Goal: Task Accomplishment & Management: Manage account settings

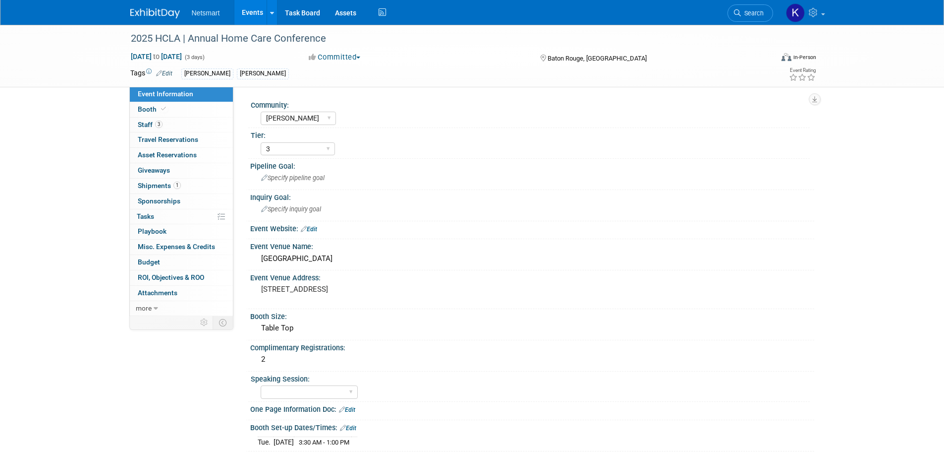
select select "[PERSON_NAME]"
select select "3"
click at [741, 12] on span "Search" at bounding box center [752, 12] width 23 height 7
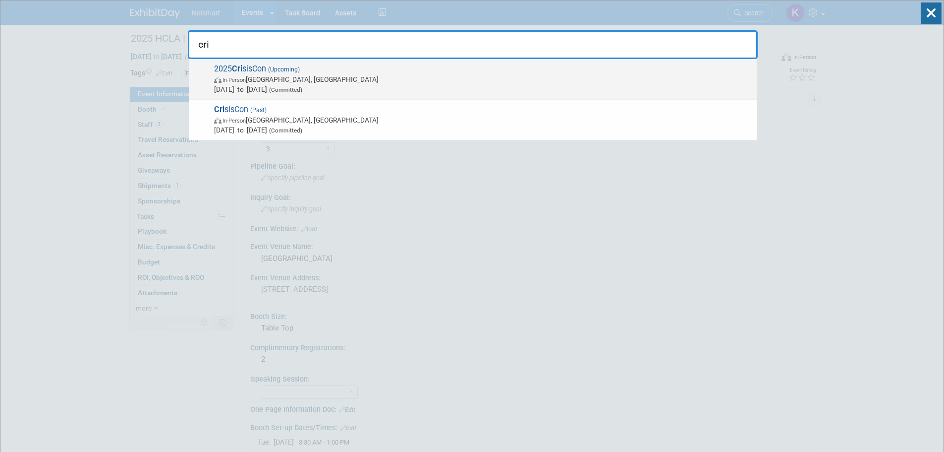
type input "cri"
click at [306, 77] on span "In-Person Indianapolis, IN" at bounding box center [483, 79] width 538 height 10
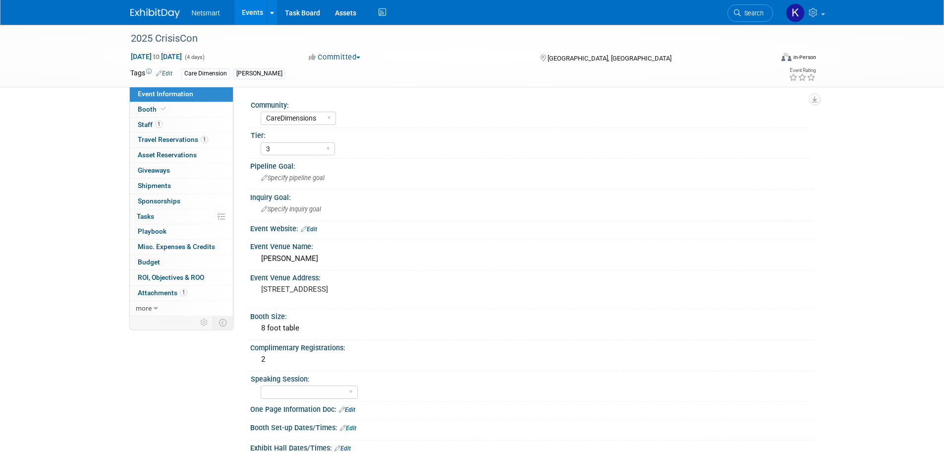
select select "CareDimensions"
select select "3"
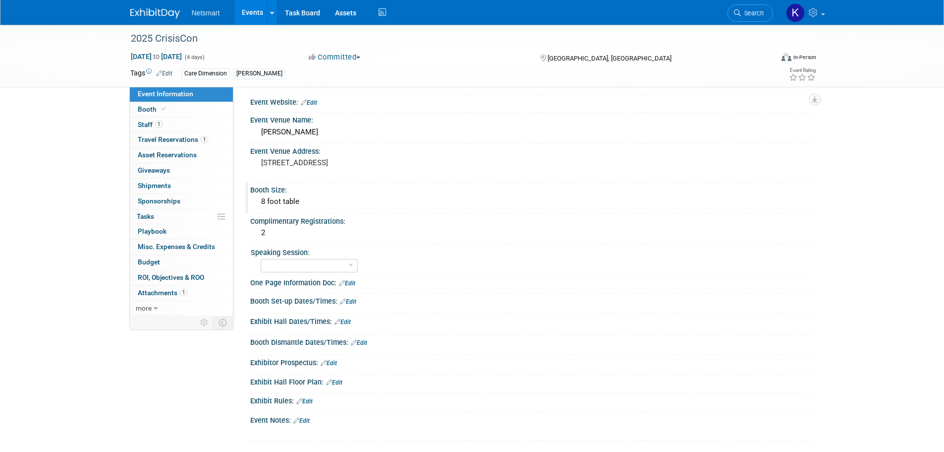
scroll to position [149, 0]
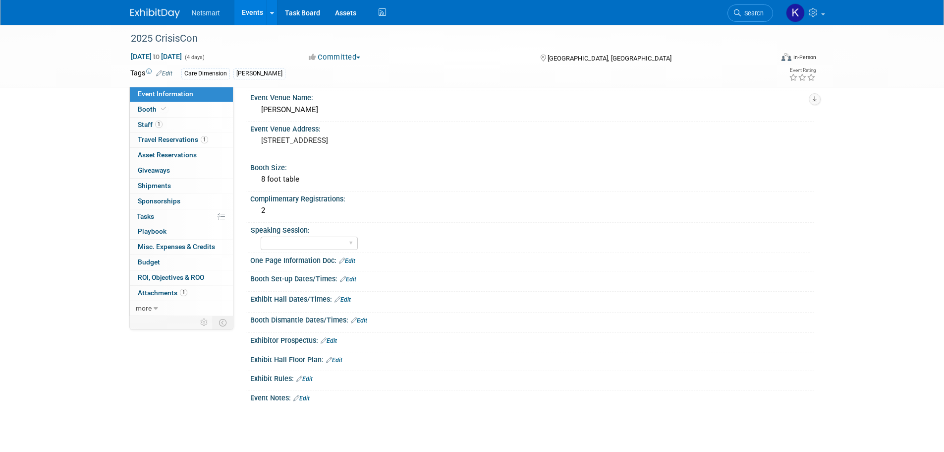
click at [352, 277] on link "Edit" at bounding box center [348, 279] width 16 height 7
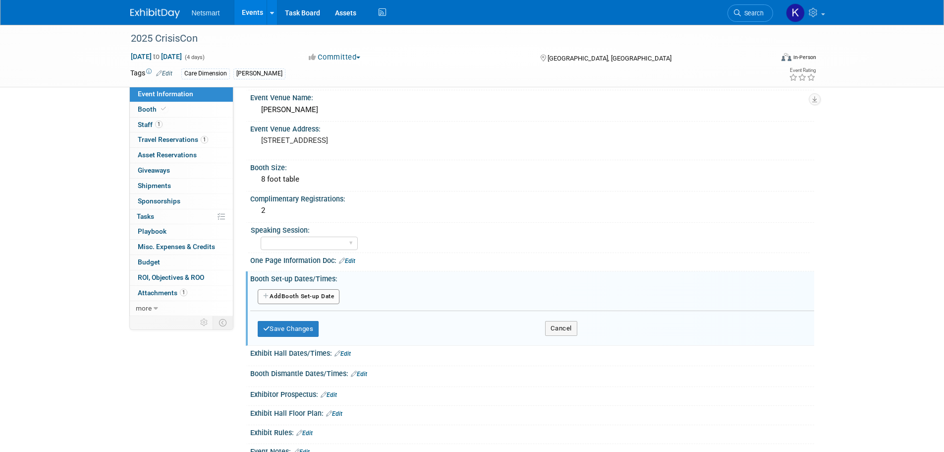
click at [299, 300] on button "Add Another Booth Set-up Date" at bounding box center [299, 296] width 82 height 15
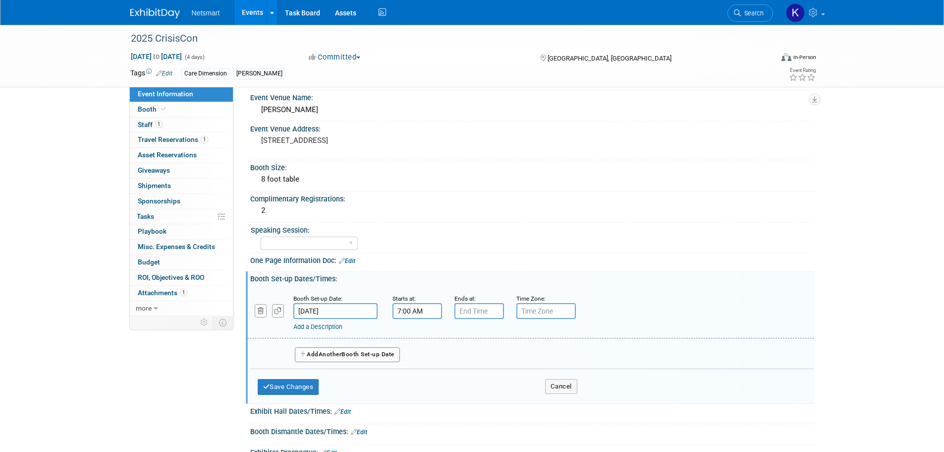
click at [407, 311] on input "7:00 AM" at bounding box center [418, 311] width 50 height 16
click at [419, 334] on span at bounding box center [415, 335] width 17 height 17
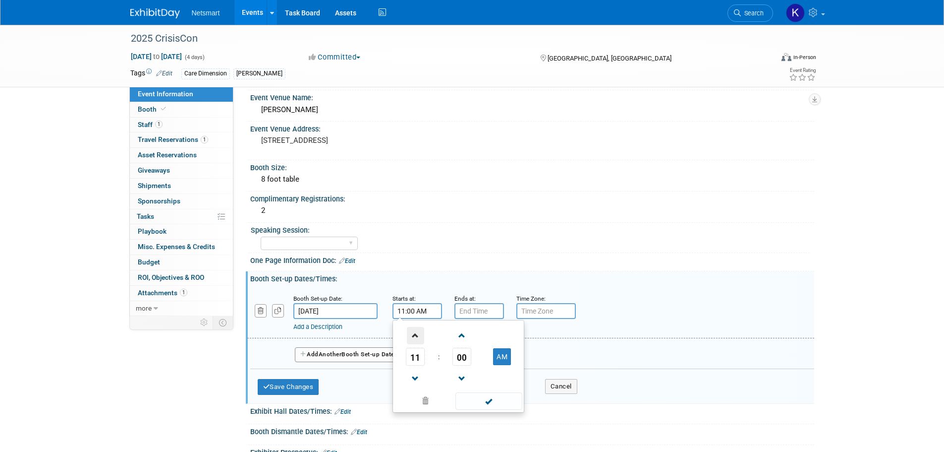
click at [419, 334] on span at bounding box center [415, 335] width 17 height 17
type input "12:00 PM"
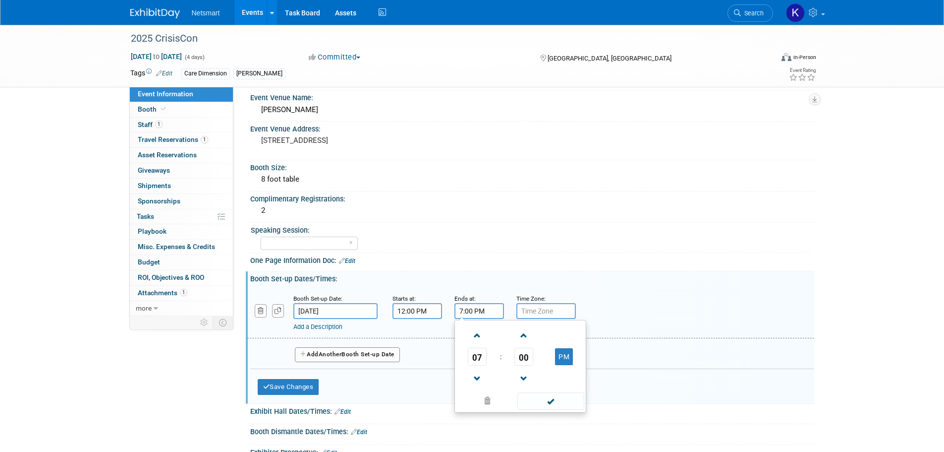
click at [466, 312] on input "7:00 PM" at bounding box center [479, 311] width 50 height 16
click at [479, 388] on link at bounding box center [477, 377] width 19 height 25
click at [479, 383] on span at bounding box center [477, 378] width 17 height 17
type input "5:00 PM"
click at [532, 401] on span at bounding box center [550, 400] width 67 height 17
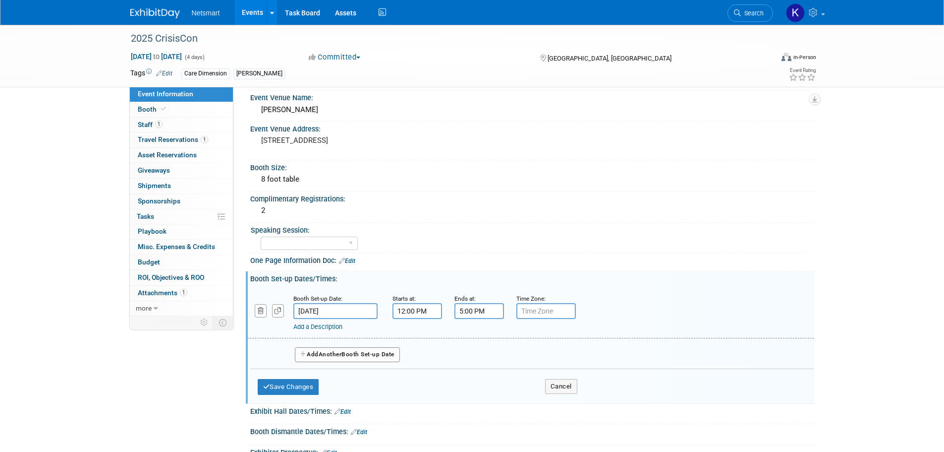
click at [331, 352] on span "Another" at bounding box center [330, 353] width 23 height 7
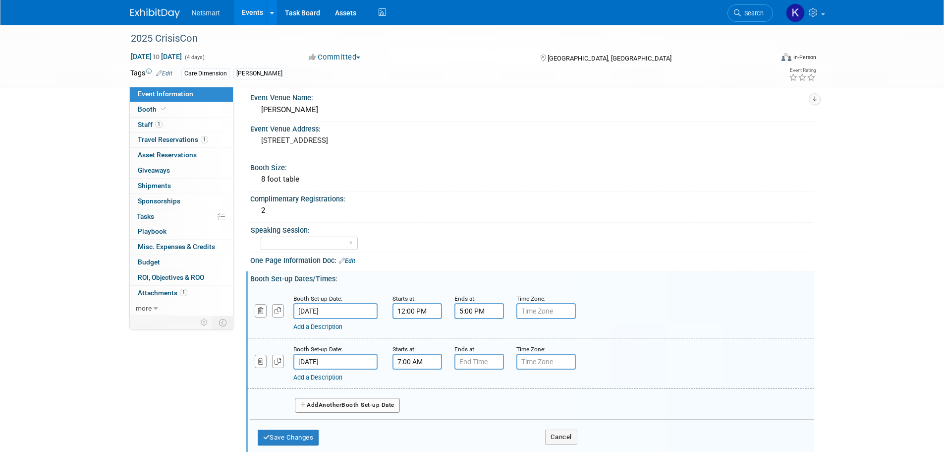
click at [412, 361] on input "7:00 AM" at bounding box center [418, 361] width 50 height 16
click at [415, 428] on span at bounding box center [415, 428] width 17 height 17
click at [458, 409] on span "00" at bounding box center [462, 407] width 19 height 18
click at [459, 409] on td "30" at bounding box center [474, 412] width 32 height 27
type input "6:30 AM"
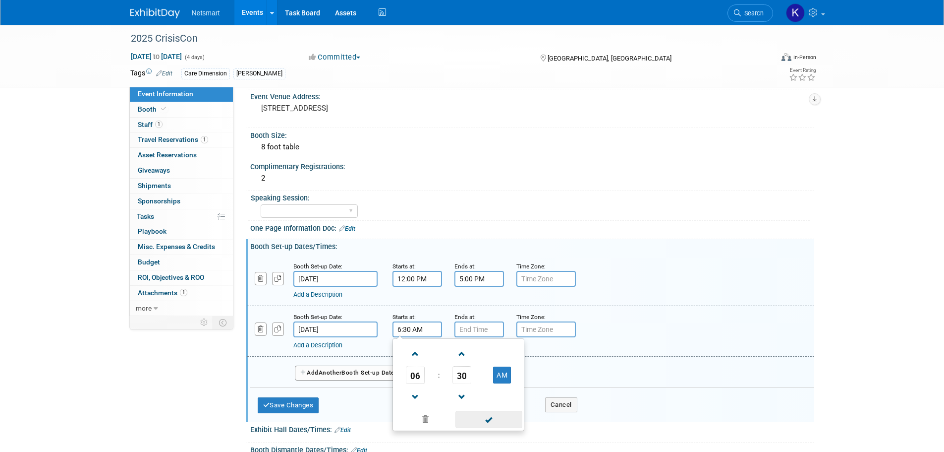
scroll to position [198, 0]
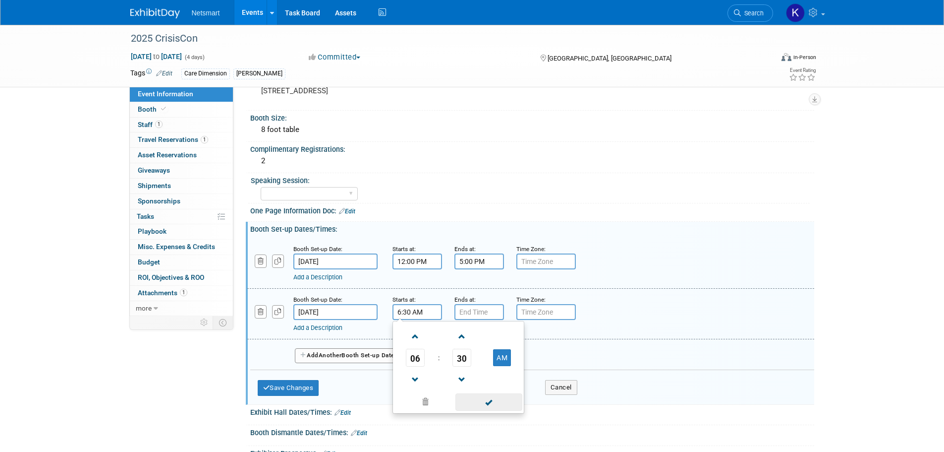
click at [478, 400] on span at bounding box center [488, 401] width 67 height 17
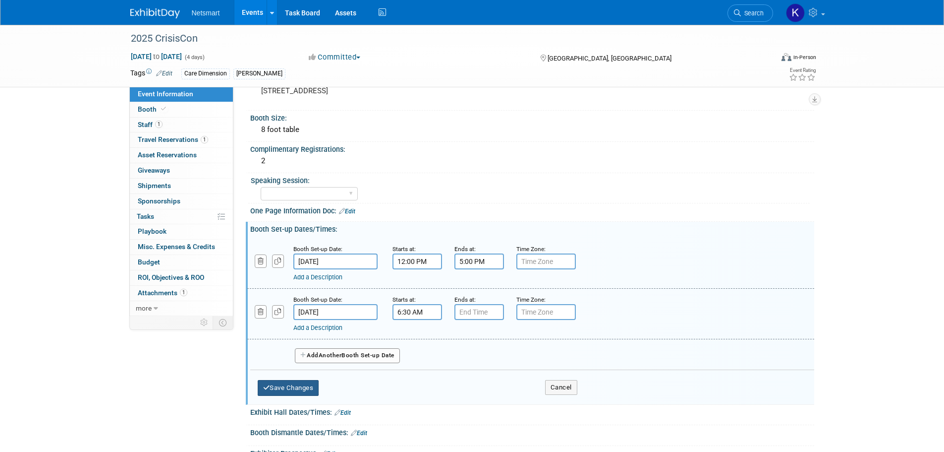
click at [290, 383] on button "Save Changes" at bounding box center [288, 388] width 61 height 16
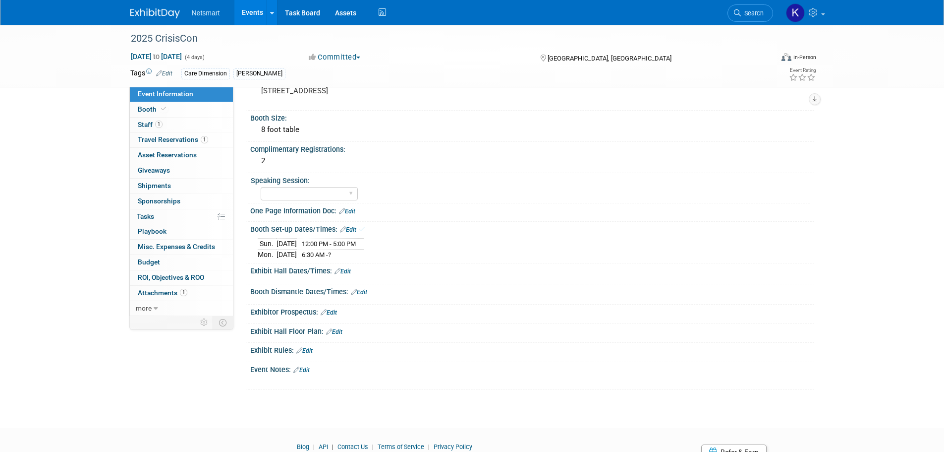
click at [359, 289] on link "Edit" at bounding box center [359, 291] width 16 height 7
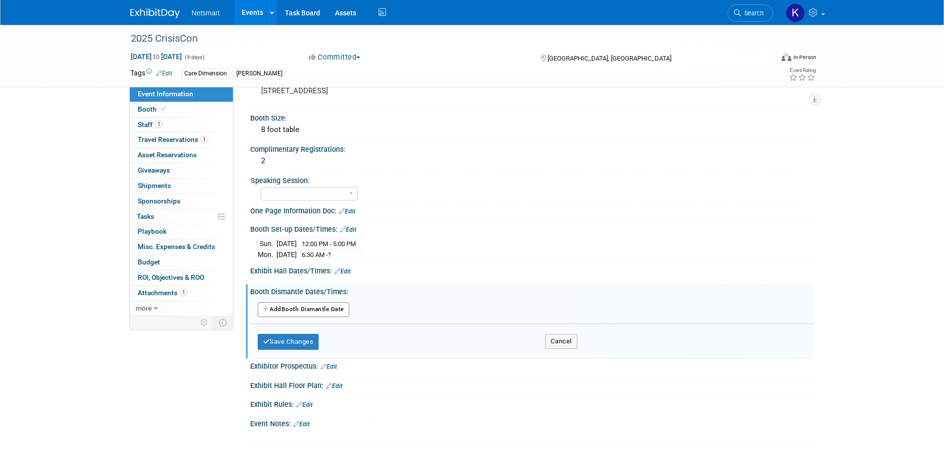
click at [339, 270] on icon at bounding box center [338, 271] width 6 height 6
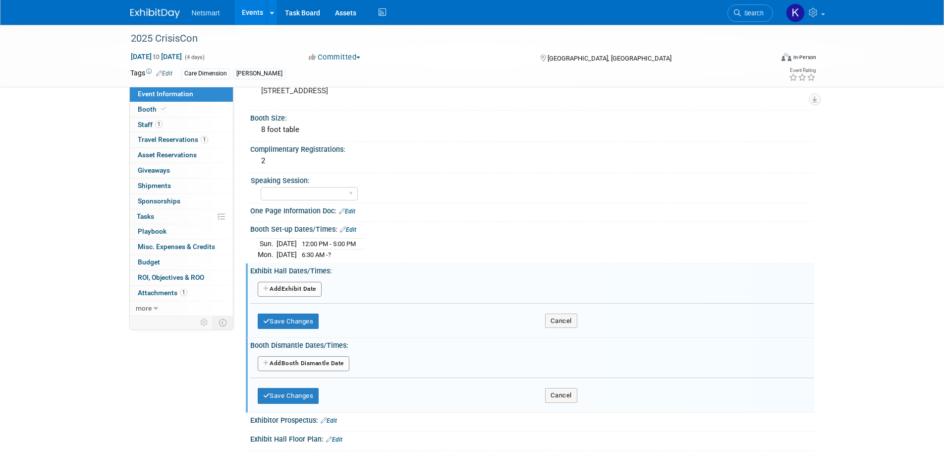
click at [293, 360] on button "Add Another Booth Dismantle Date" at bounding box center [304, 363] width 92 height 15
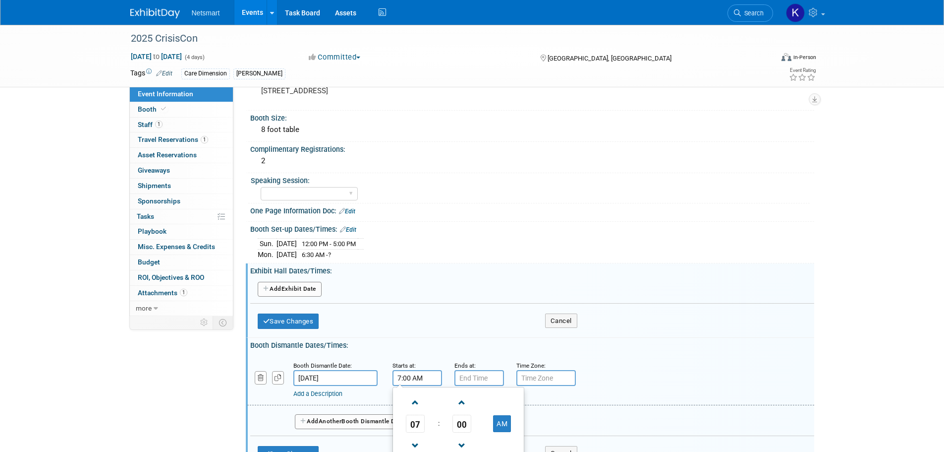
click at [421, 370] on input "7:00 AM" at bounding box center [418, 378] width 50 height 16
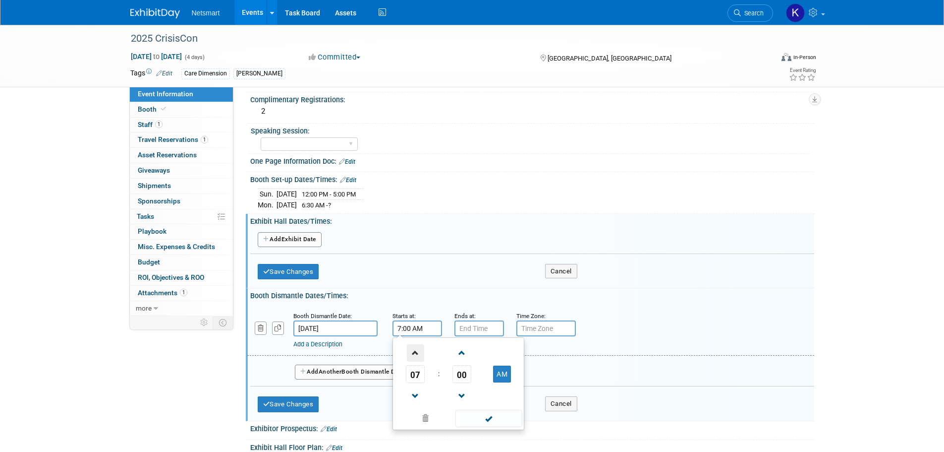
click at [409, 358] on span at bounding box center [415, 352] width 17 height 17
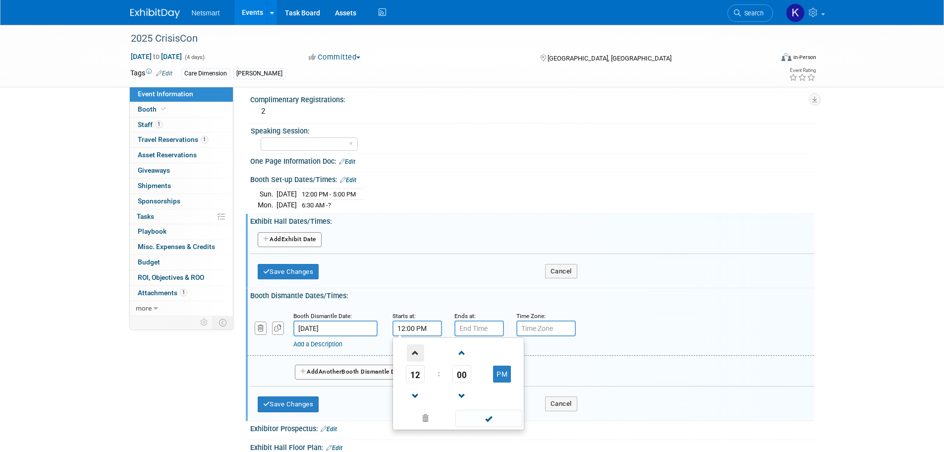
click at [411, 351] on span at bounding box center [415, 352] width 17 height 17
type input "1:00 PM"
click at [470, 416] on span at bounding box center [488, 417] width 67 height 17
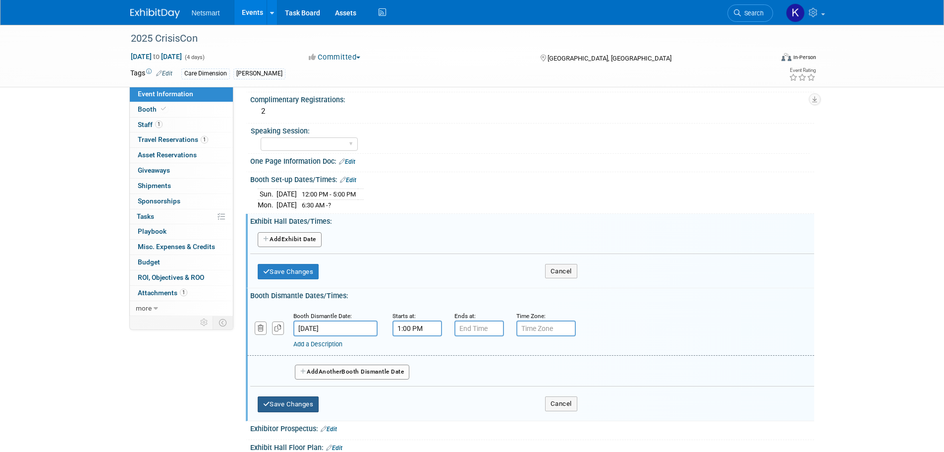
click at [298, 403] on button "Save Changes" at bounding box center [288, 404] width 61 height 16
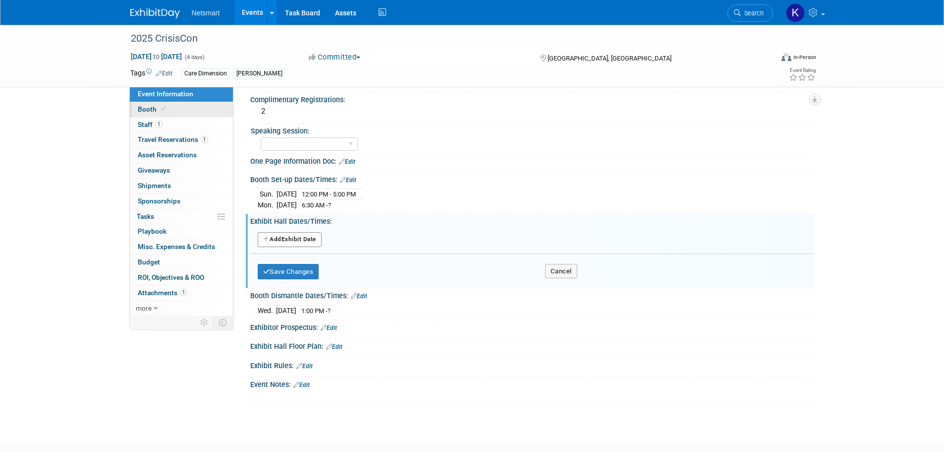
click at [166, 107] on span at bounding box center [163, 108] width 9 height 7
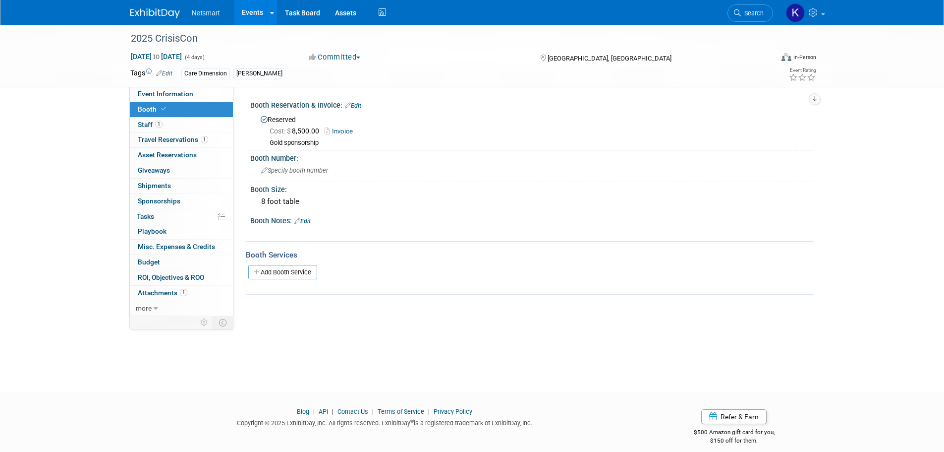
click at [300, 221] on icon at bounding box center [297, 221] width 6 height 6
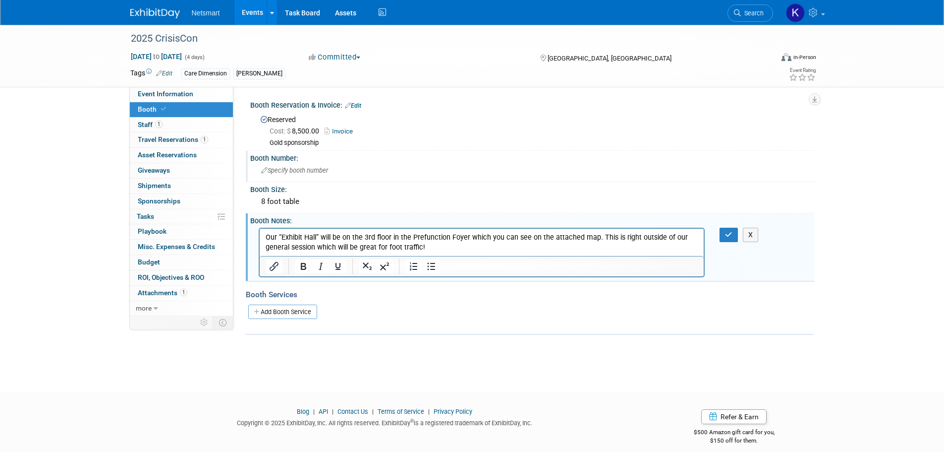
click at [321, 173] on div "Specify booth number" at bounding box center [532, 170] width 549 height 15
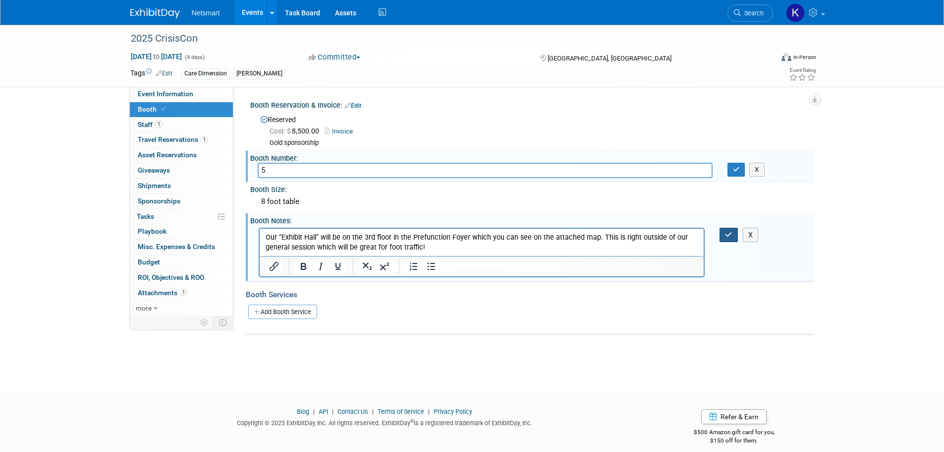
type input "5"
click at [722, 235] on button "button" at bounding box center [729, 234] width 18 height 14
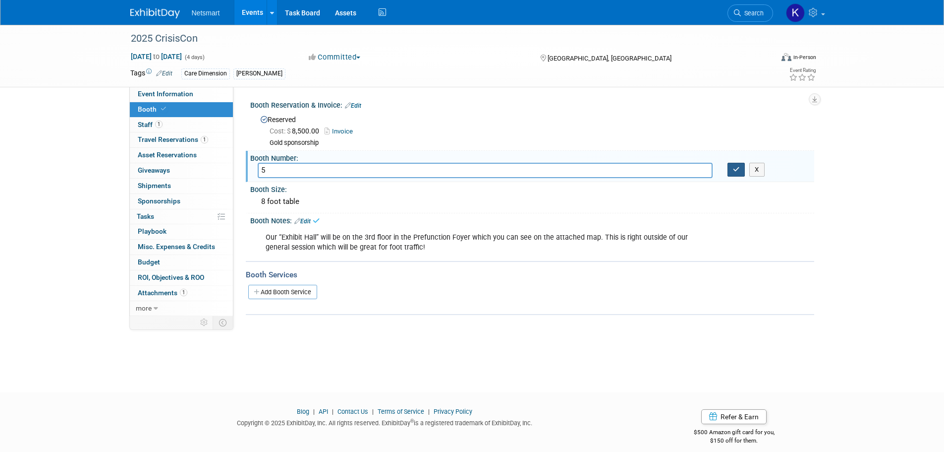
click at [732, 166] on button "button" at bounding box center [737, 170] width 18 height 14
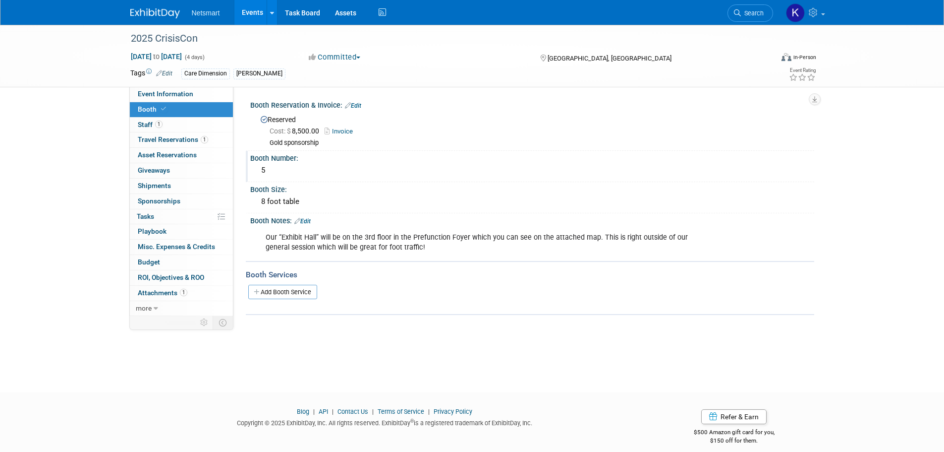
click at [159, 87] on div "2025 CrisisCon [DATE] to [DATE] (4 days) [DATE] to [DATE] Committed Committed C…" at bounding box center [472, 56] width 944 height 62
click at [163, 90] on span "Event Information" at bounding box center [166, 94] width 56 height 8
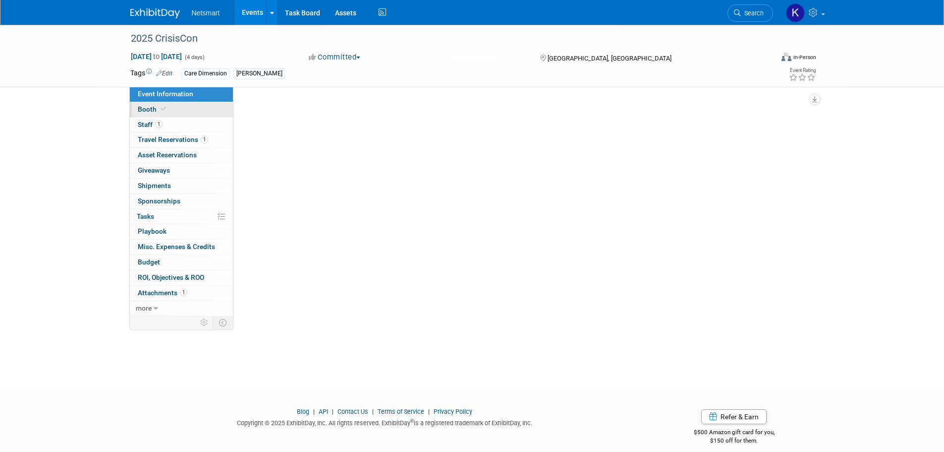
select select "CareDimensions"
select select "3"
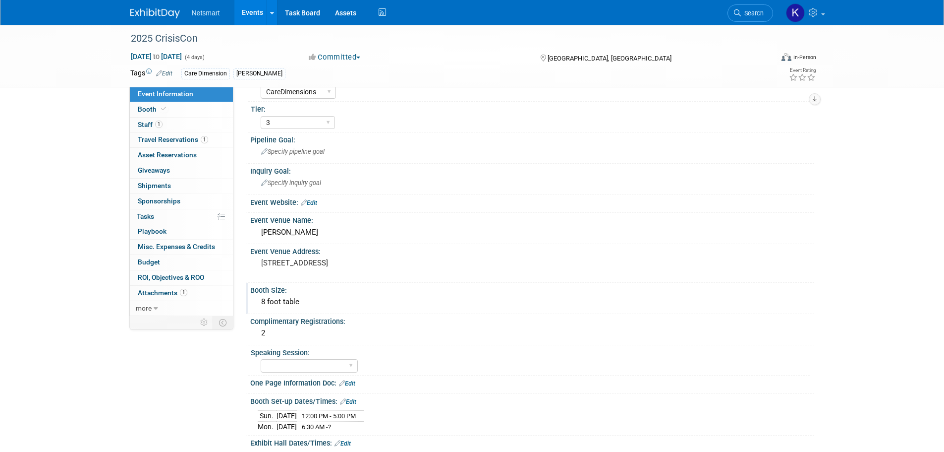
scroll to position [50, 0]
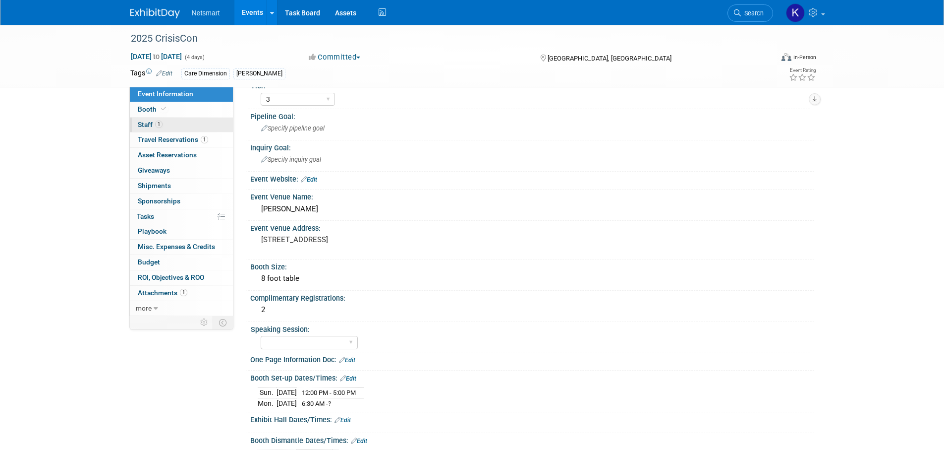
click at [175, 118] on link "1 Staff 1" at bounding box center [181, 124] width 103 height 15
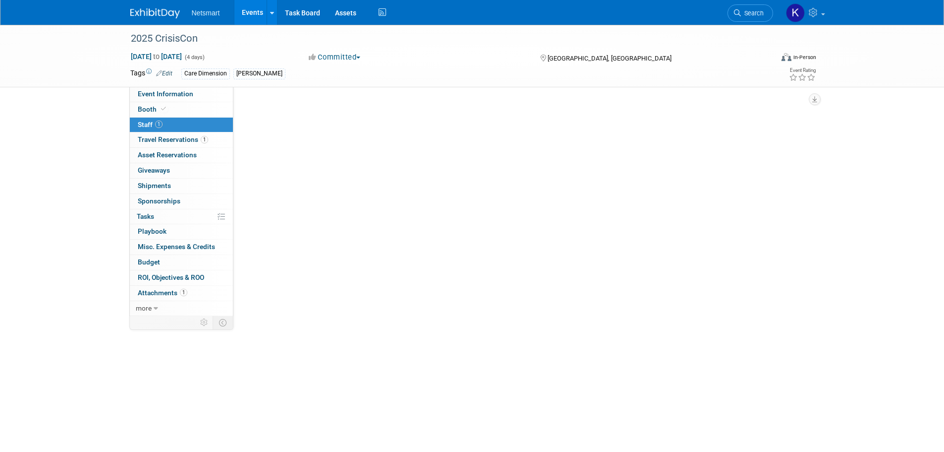
scroll to position [0, 0]
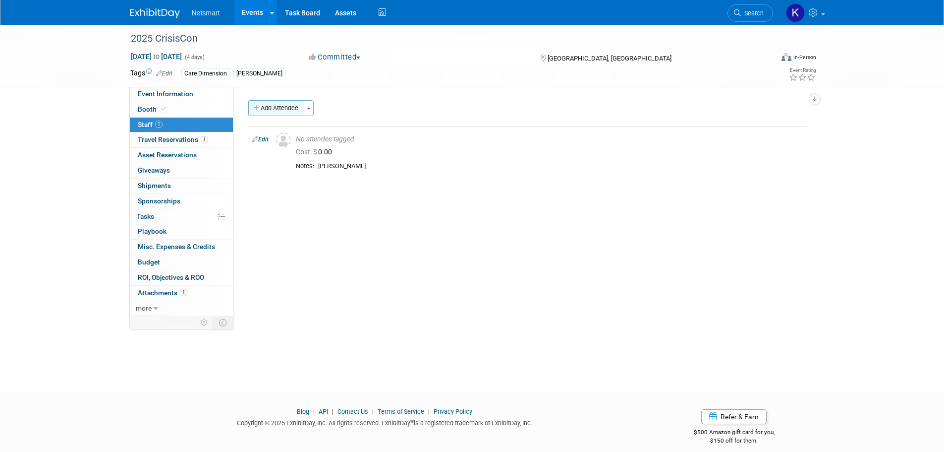
click at [282, 104] on button "Add Attendee" at bounding box center [276, 108] width 56 height 16
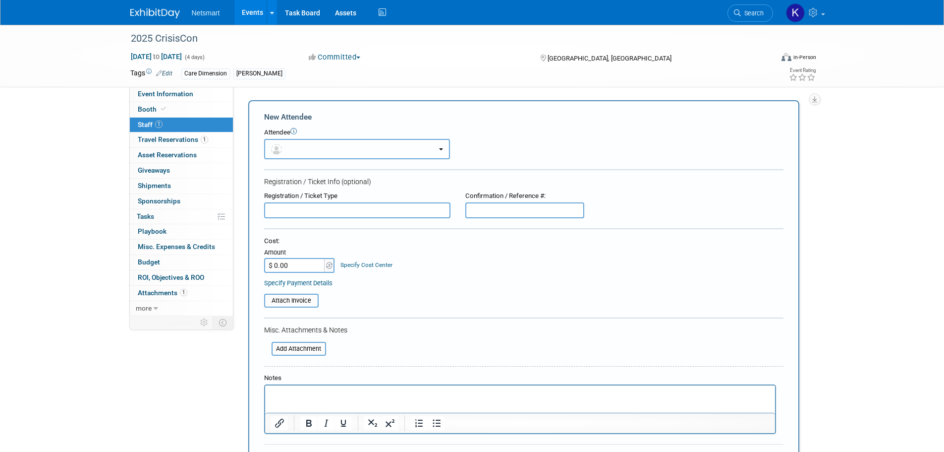
click at [339, 147] on button "button" at bounding box center [357, 149] width 186 height 20
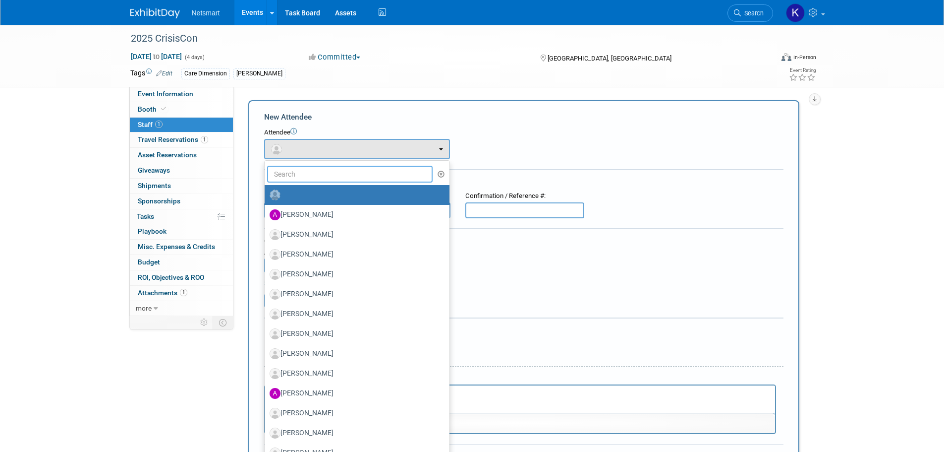
click at [298, 174] on input "text" at bounding box center [350, 174] width 166 height 17
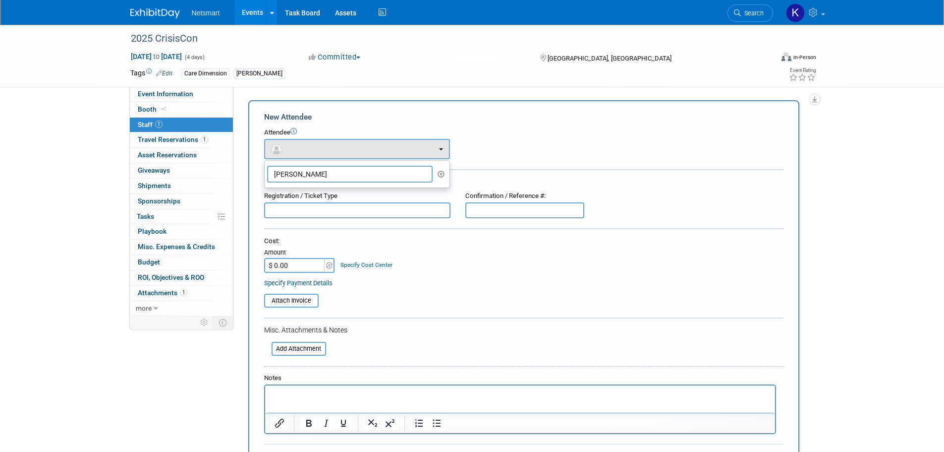
type input "[PERSON_NAME]"
click at [296, 397] on p "Rich Text Area. Press ALT-0 for help." at bounding box center [520, 394] width 499 height 10
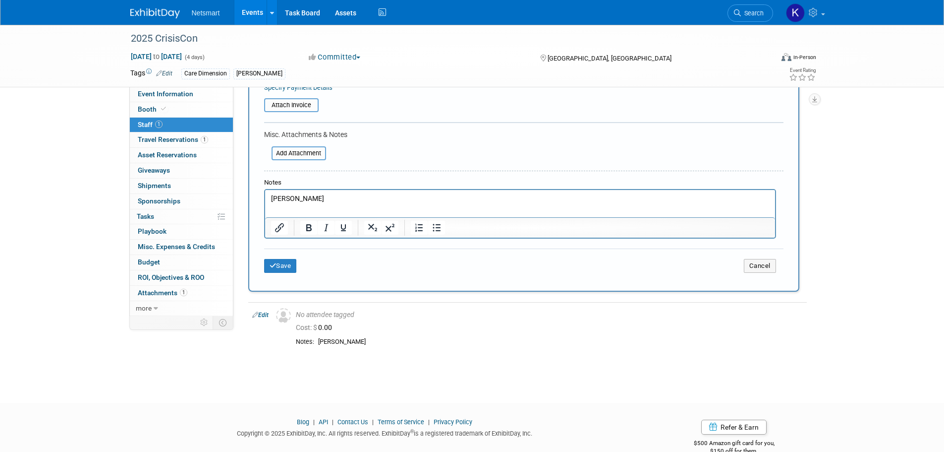
scroll to position [198, 0]
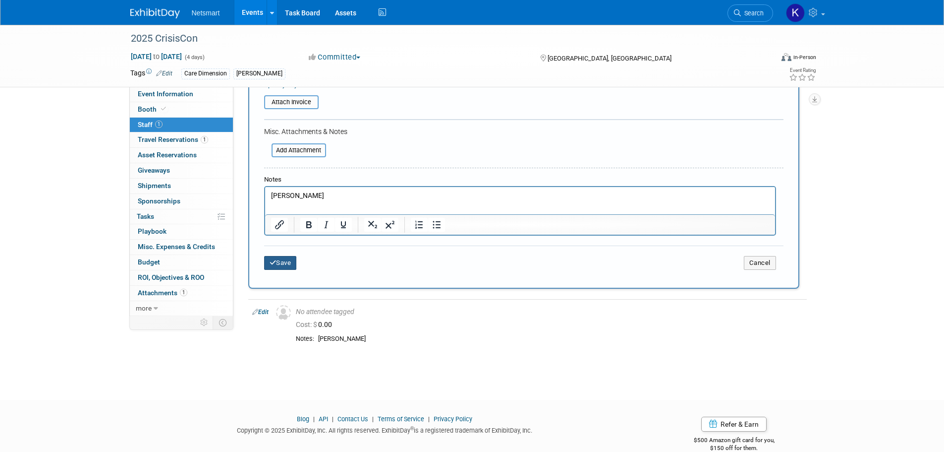
click at [267, 263] on button "Save" at bounding box center [280, 263] width 33 height 14
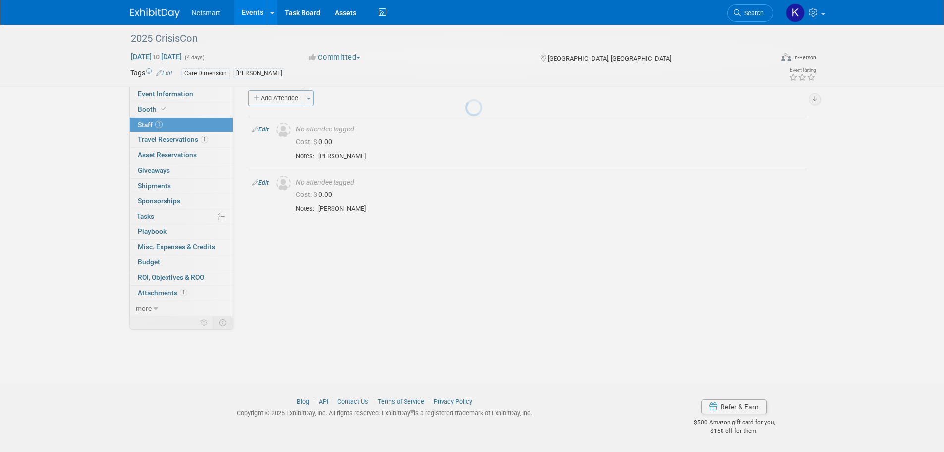
scroll to position [10, 0]
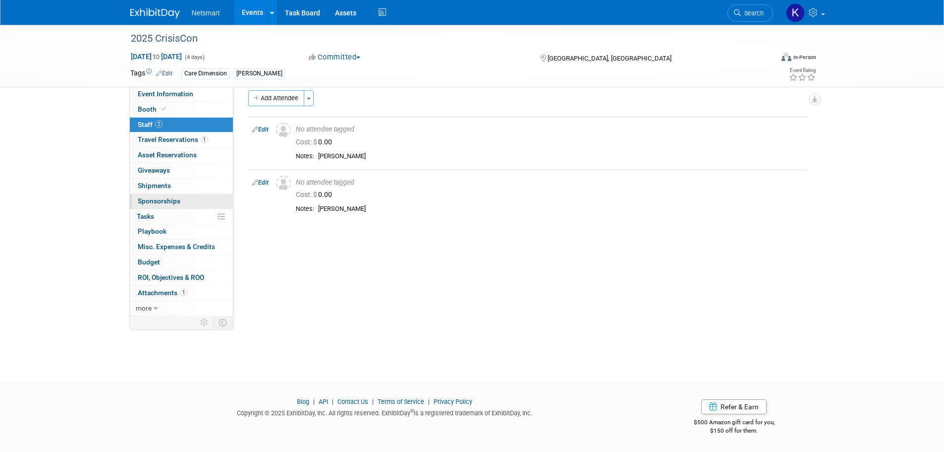
click at [175, 205] on link "0 Sponsorships 0" at bounding box center [181, 201] width 103 height 15
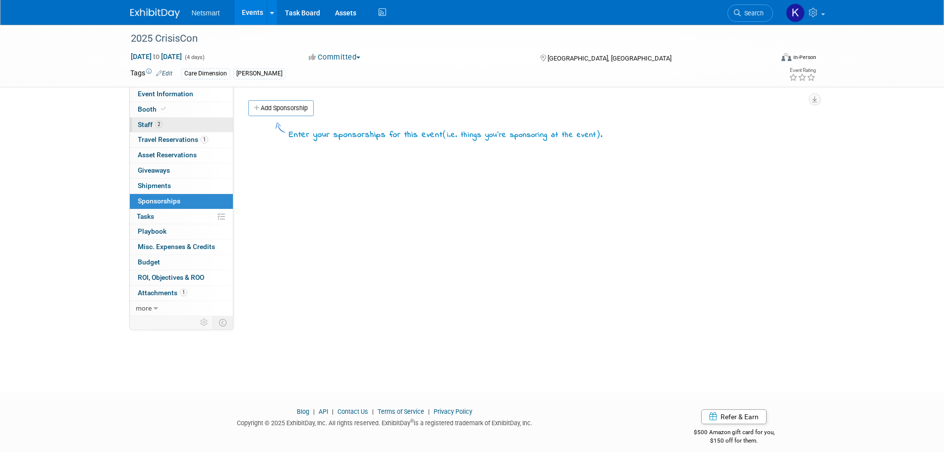
click at [173, 117] on link "2 Staff 2" at bounding box center [181, 124] width 103 height 15
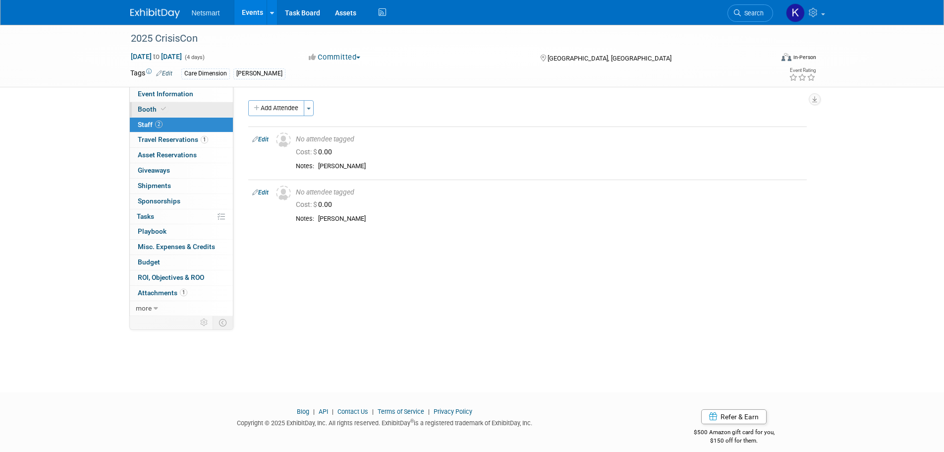
click at [178, 111] on link "Booth" at bounding box center [181, 109] width 103 height 15
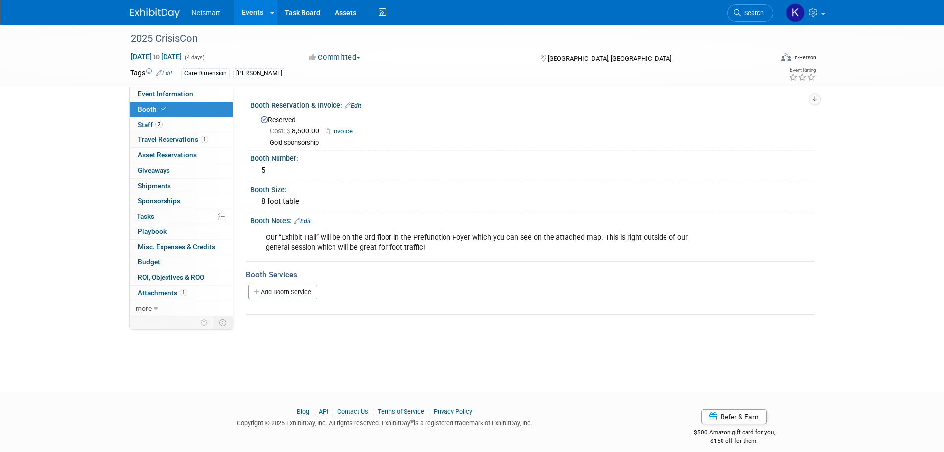
click at [309, 220] on link "Edit" at bounding box center [302, 221] width 16 height 7
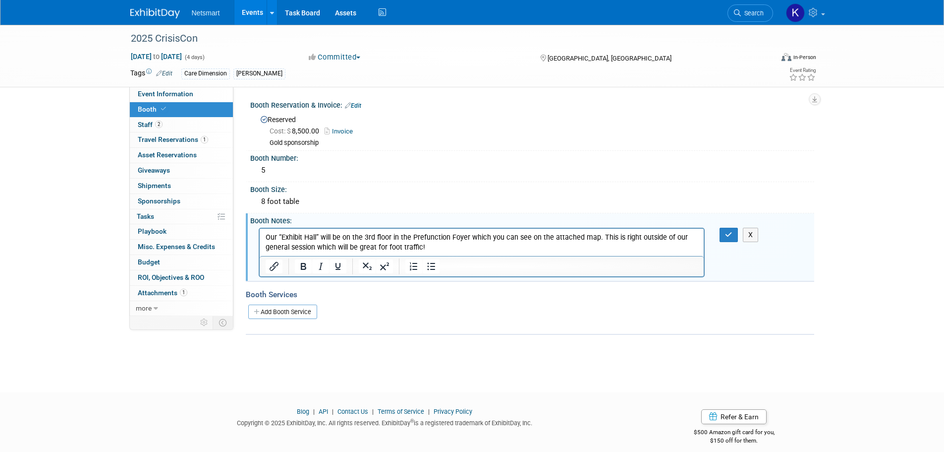
click at [430, 246] on p "Our “Exhibit Hall” will be on the 3rd floor in the Prefunction Foyer which you …" at bounding box center [481, 242] width 433 height 20
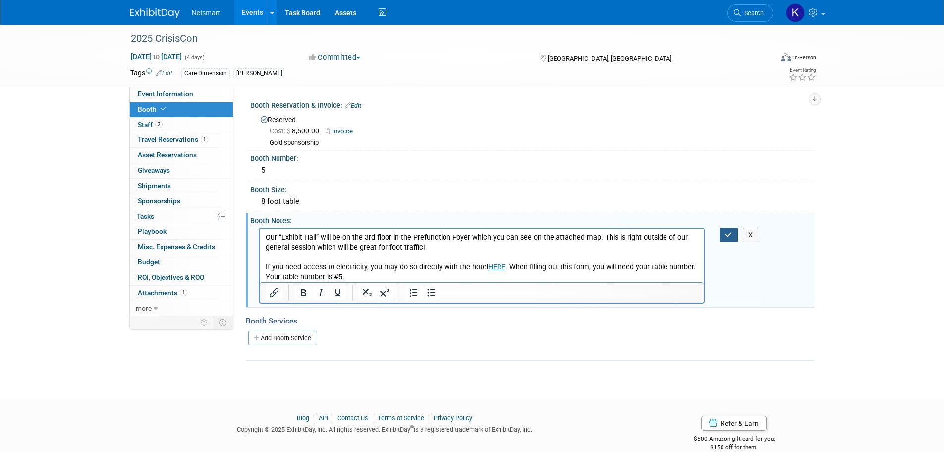
click at [735, 230] on button "button" at bounding box center [729, 234] width 18 height 14
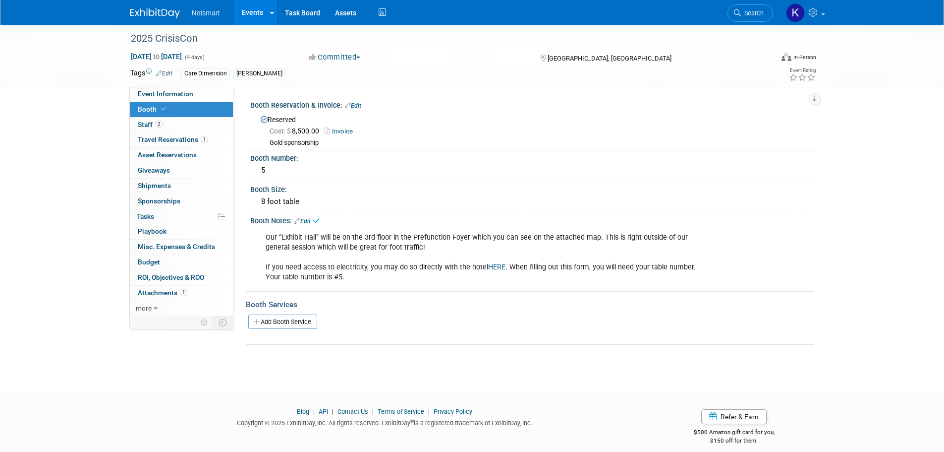
click at [489, 269] on link "HERE" at bounding box center [496, 267] width 17 height 8
click at [748, 20] on link "Search" at bounding box center [751, 12] width 46 height 17
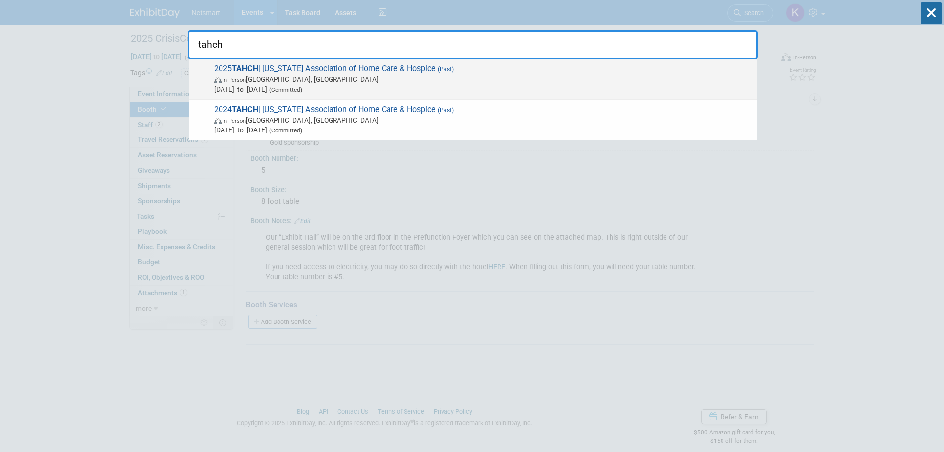
type input "tahch"
click at [316, 62] on div "2025 TAHCH | [US_STATE] Association of Home Care & Hospice (Past) In-Person Spr…" at bounding box center [473, 79] width 568 height 41
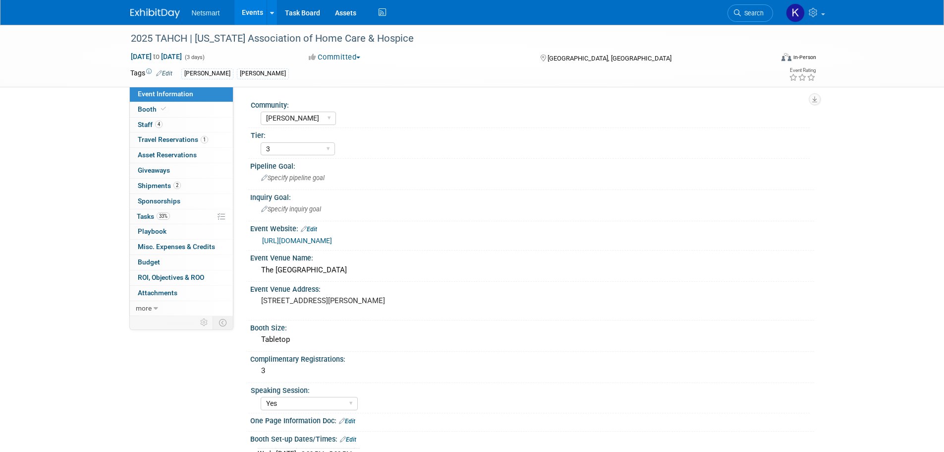
select select "[PERSON_NAME]"
select select "3"
select select "Yes"
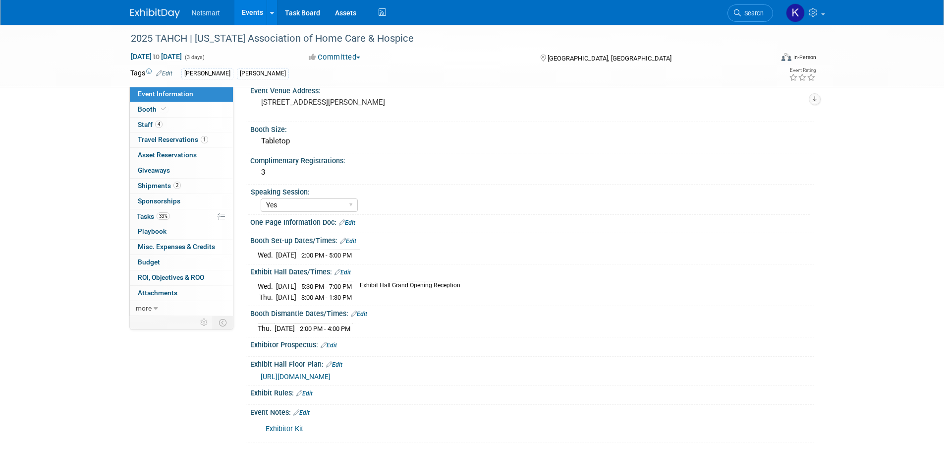
scroll to position [248, 0]
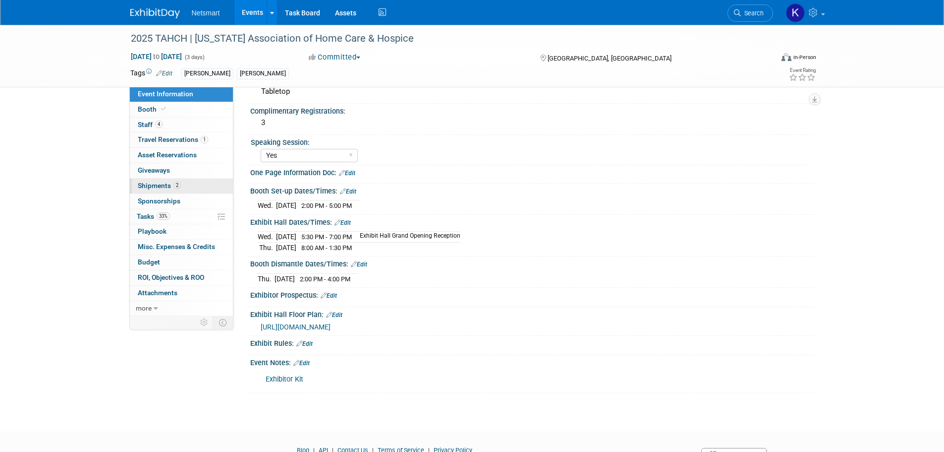
click at [181, 179] on link "2 Shipments 2" at bounding box center [181, 185] width 103 height 15
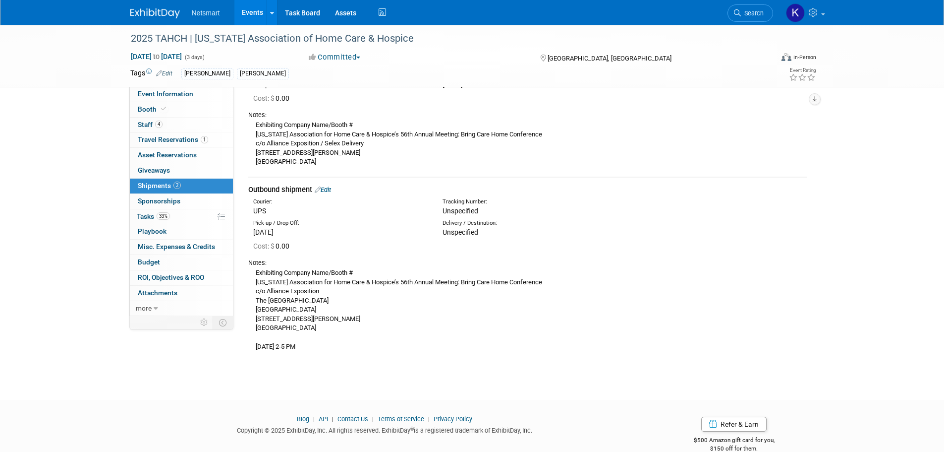
scroll to position [99, 0]
click at [177, 214] on link "33% Tasks 33%" at bounding box center [181, 216] width 103 height 15
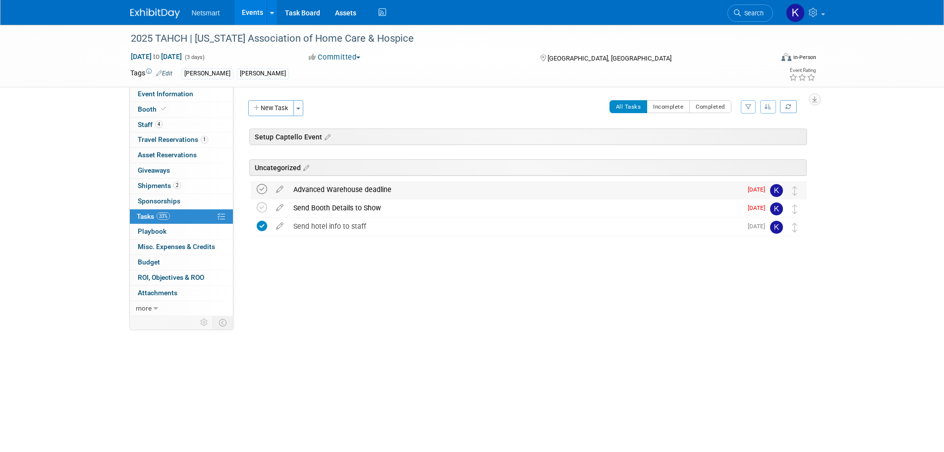
click at [261, 189] on icon at bounding box center [262, 189] width 10 height 10
click at [258, 204] on icon at bounding box center [262, 207] width 10 height 10
click at [196, 126] on link "4 Staff 4" at bounding box center [181, 124] width 103 height 15
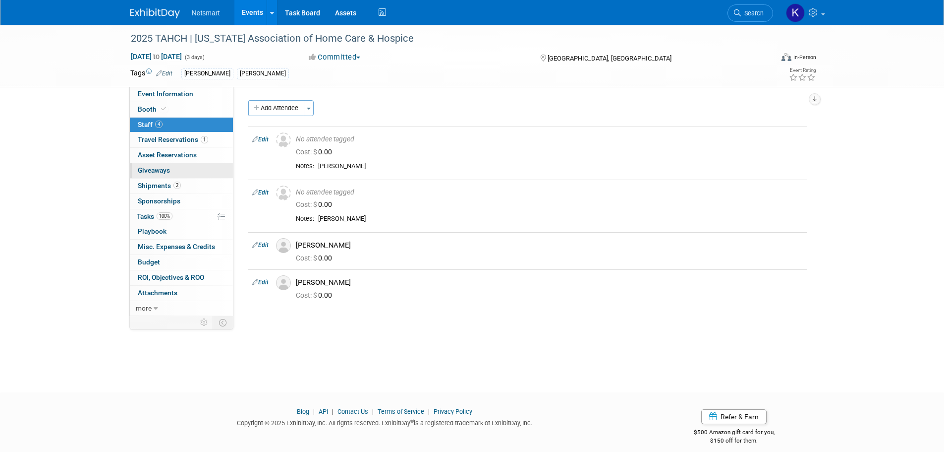
click at [184, 170] on link "0 Giveaways 0" at bounding box center [181, 170] width 103 height 15
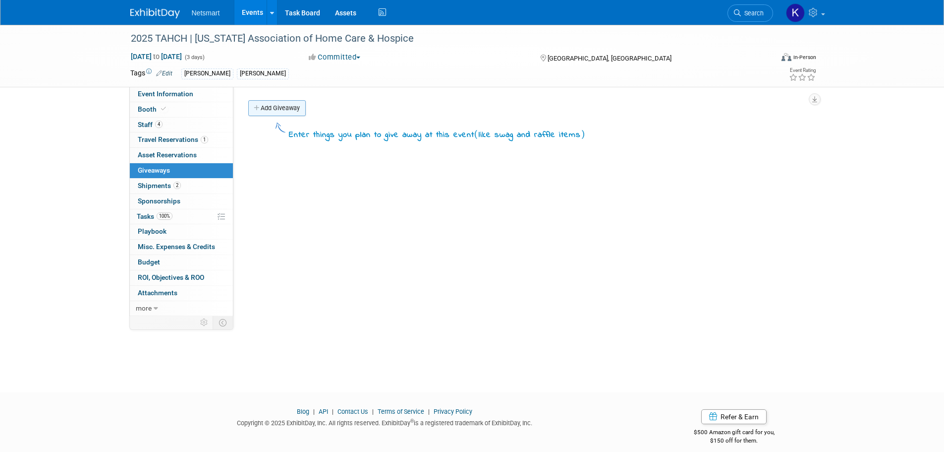
click at [281, 108] on link "Add Giveaway" at bounding box center [276, 108] width 57 height 16
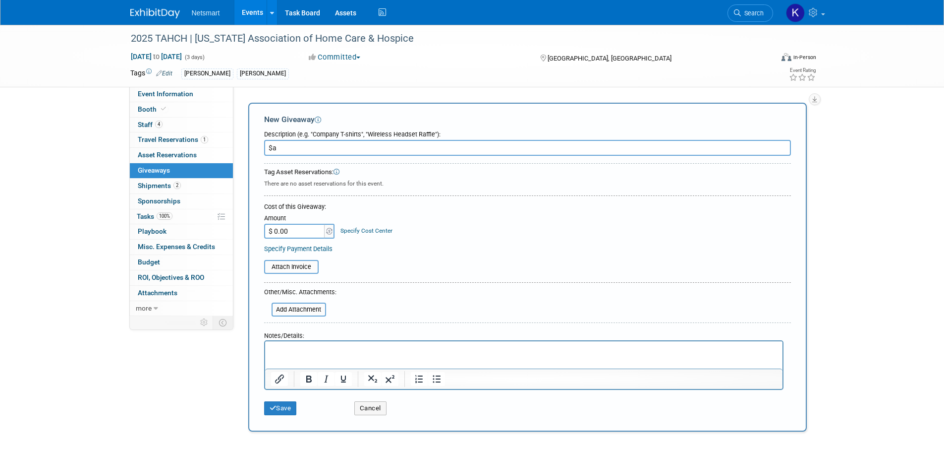
type input "$"
type input "Amazon Gift Card"
click at [298, 227] on input "$ 0.00" at bounding box center [295, 231] width 62 height 15
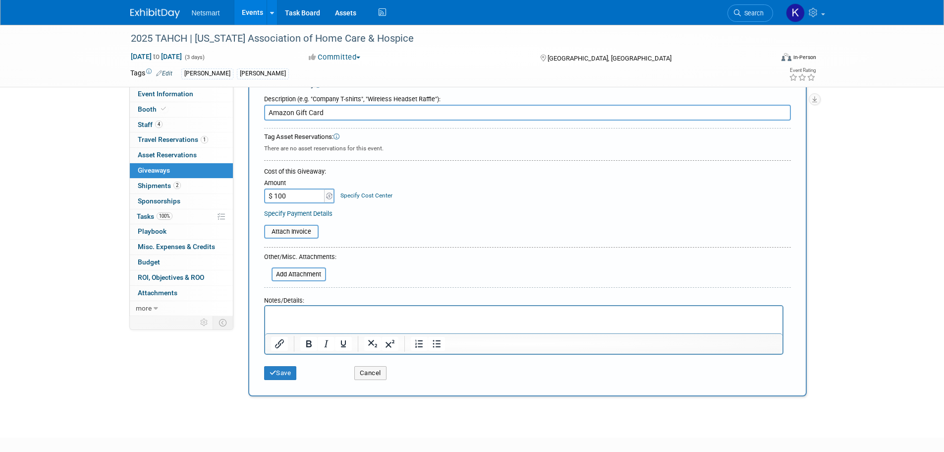
scroll to position [50, 0]
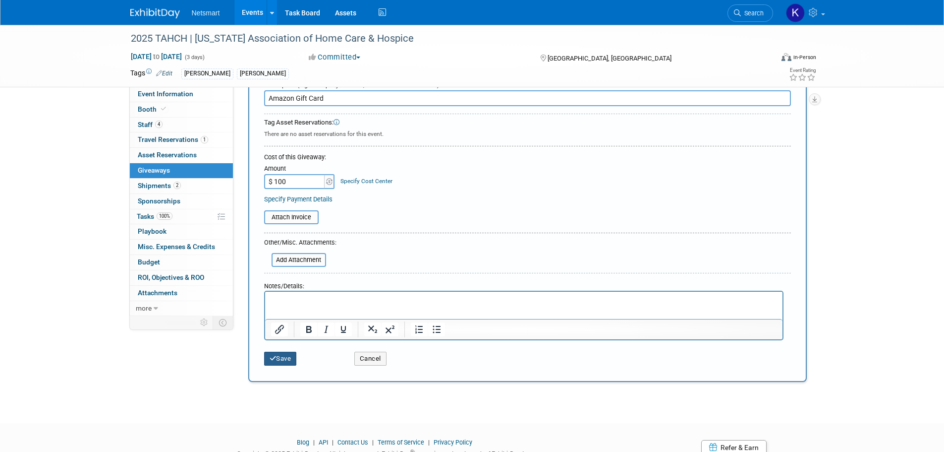
type input "$ 100.00"
click at [278, 360] on button "Save" at bounding box center [280, 358] width 33 height 14
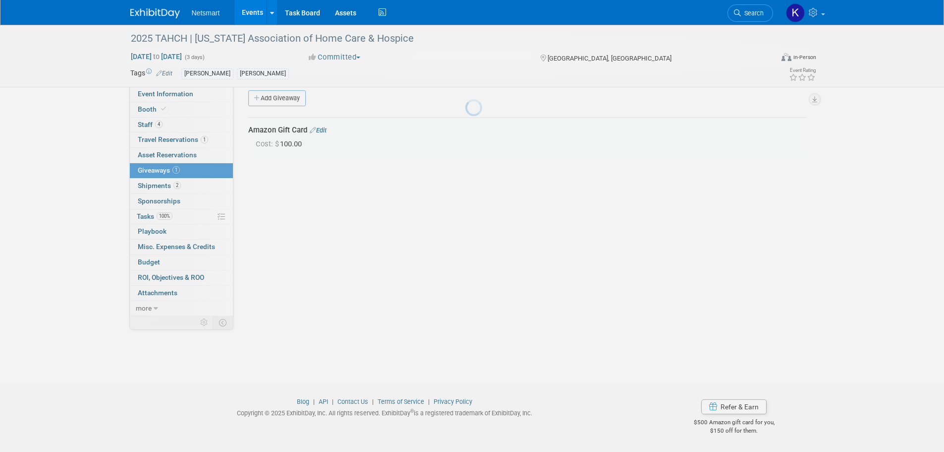
scroll to position [10, 0]
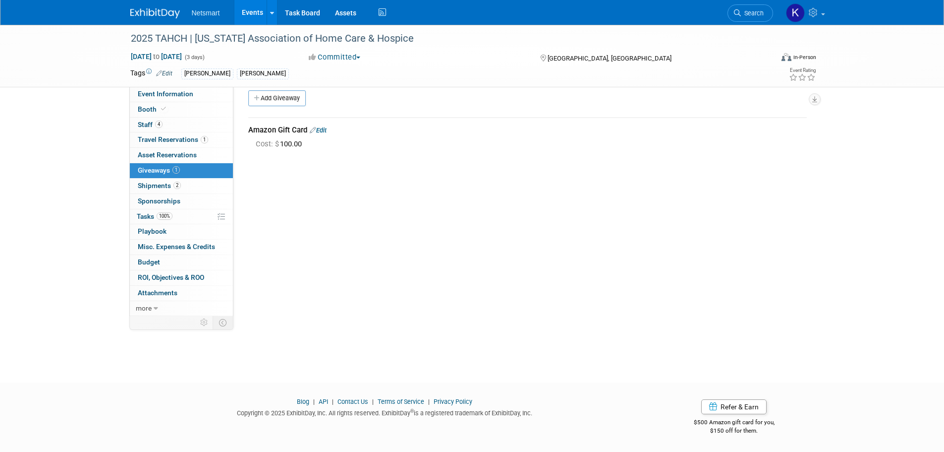
click at [316, 130] on icon at bounding box center [313, 130] width 6 height 6
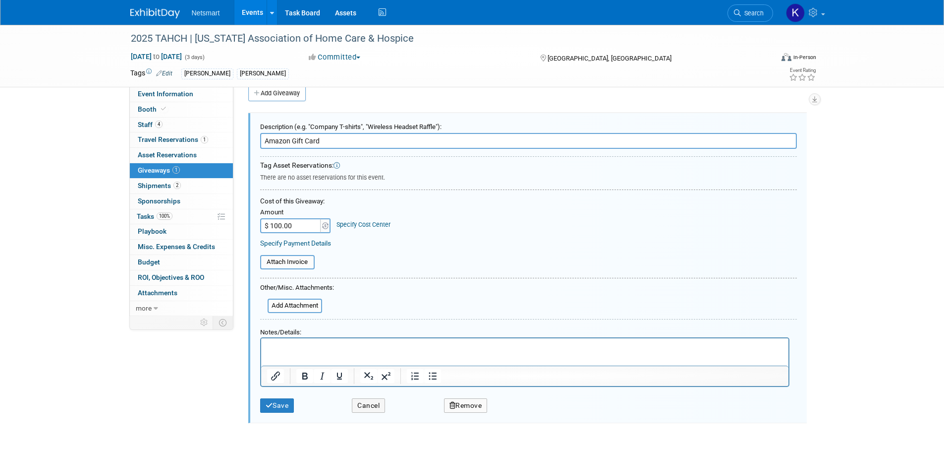
scroll to position [0, 0]
click at [281, 344] on p "Rich Text Area. Press ALT-0 for help." at bounding box center [525, 346] width 516 height 10
click at [281, 407] on button "Save" at bounding box center [277, 405] width 34 height 14
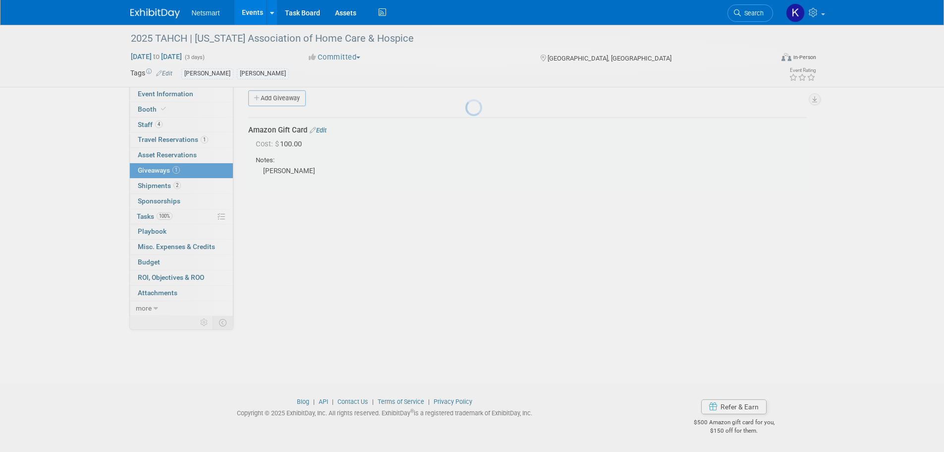
scroll to position [10, 0]
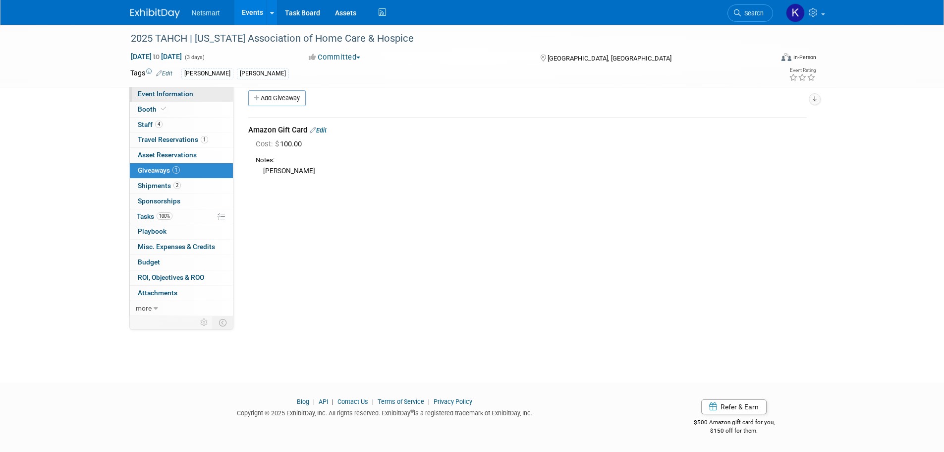
click at [185, 93] on span "Event Information" at bounding box center [166, 94] width 56 height 8
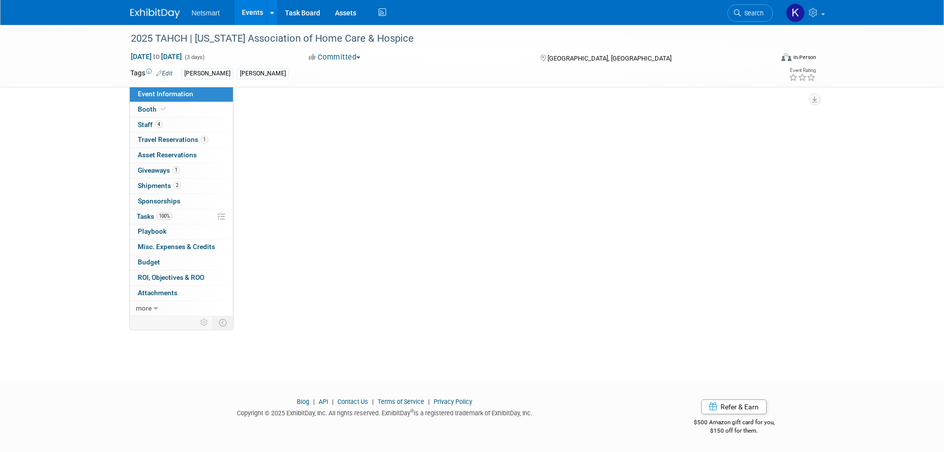
scroll to position [0, 0]
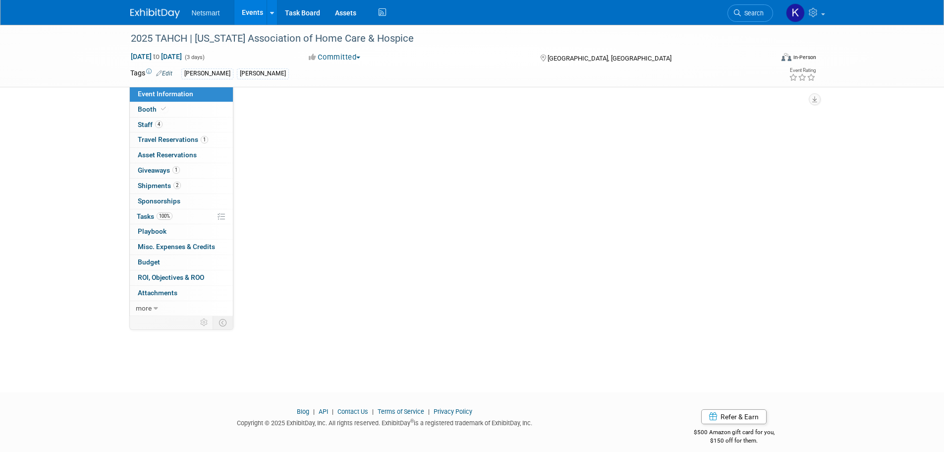
select select "[PERSON_NAME]"
select select "3"
select select "Yes"
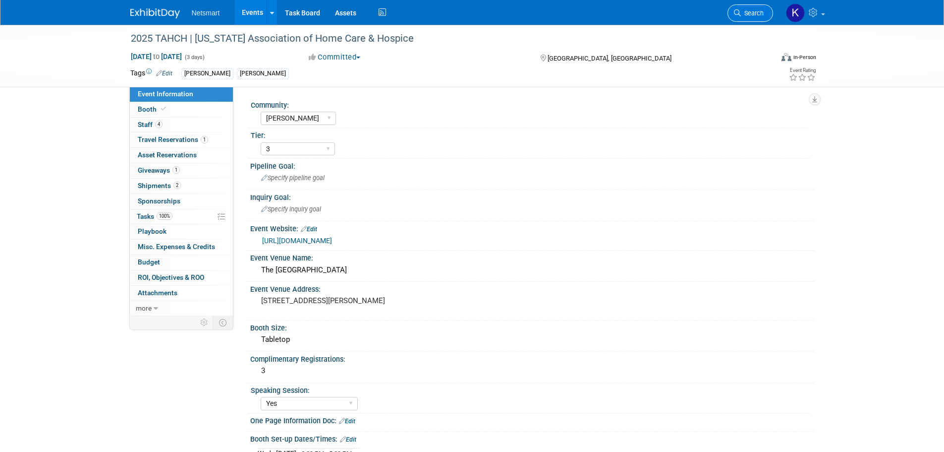
click at [747, 12] on span "Search" at bounding box center [752, 12] width 23 height 7
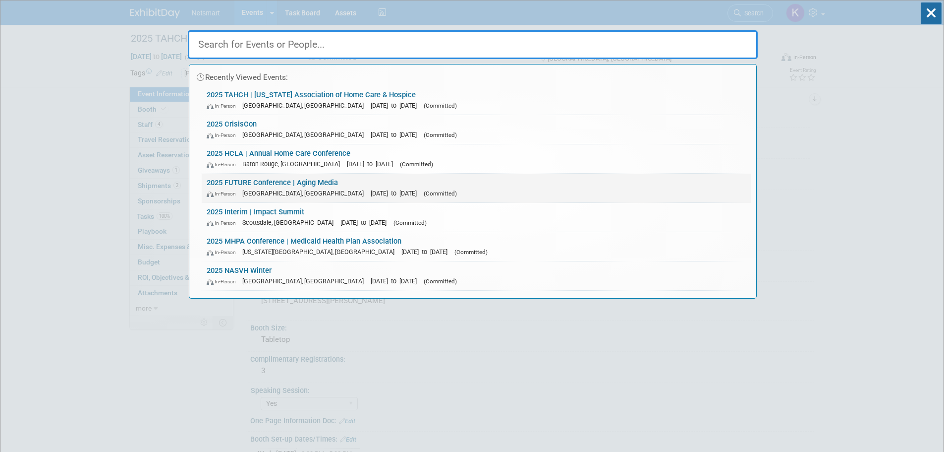
click at [267, 182] on link "2025 FUTURE Conference | Aging Media In-Person Dallas, TX Sep 15, 2025 to Sep 1…" at bounding box center [477, 187] width 550 height 29
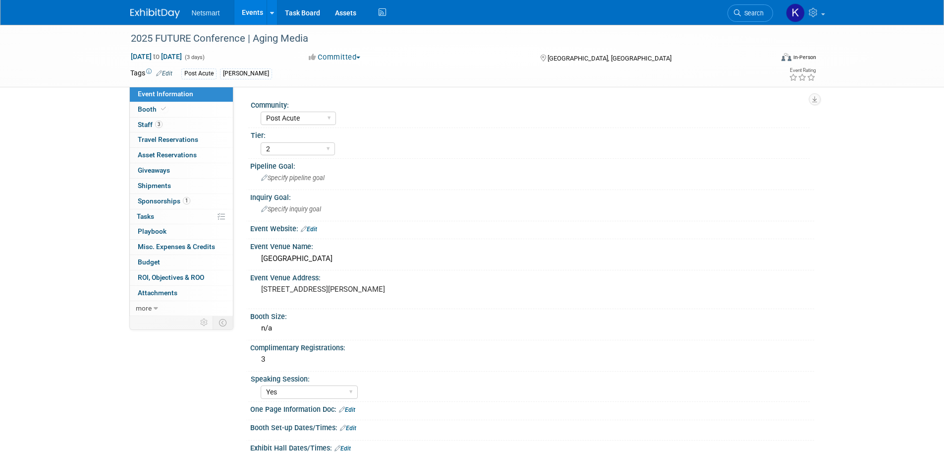
select select "Post Acute"
select select "2"
select select "Yes"
click at [186, 198] on span "1" at bounding box center [186, 200] width 7 height 7
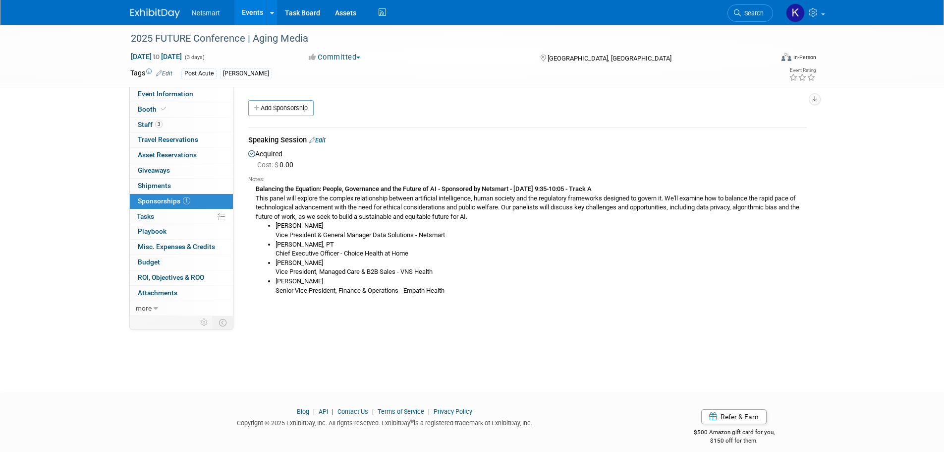
click at [441, 188] on b "Balancing the Equation: People, Governance and the Future of AI - Sponsored by …" at bounding box center [424, 188] width 336 height 7
click at [513, 191] on b "Balancing the Equation: People, Governance and the Future of AI - Sponsored by …" at bounding box center [424, 188] width 336 height 7
drag, startPoint x: 514, startPoint y: 189, endPoint x: 270, endPoint y: 180, distance: 244.5
click at [270, 180] on div "Notes: Balancing the Equation: People, Governance and the Future of AI - Sponso…" at bounding box center [527, 236] width 559 height 132
copy div "Balancing the Equation: People, Governance and the Future of AI - Sponsored by …"
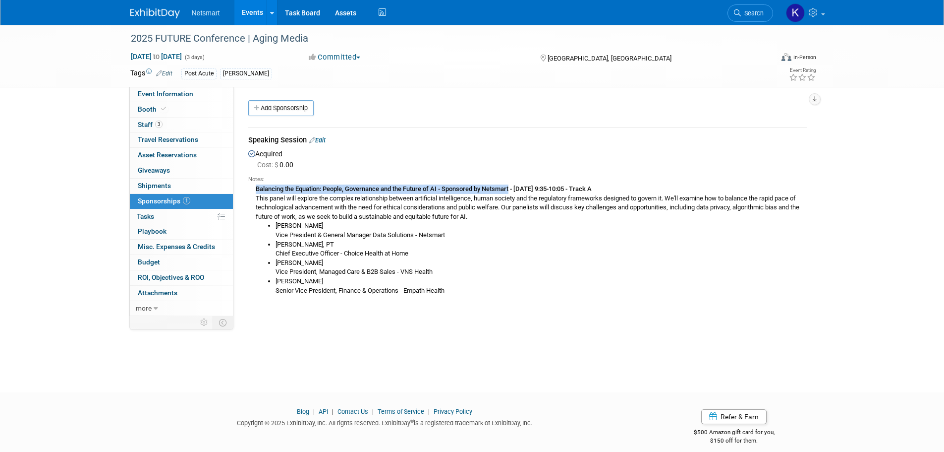
drag, startPoint x: 378, startPoint y: 270, endPoint x: 385, endPoint y: 271, distance: 7.0
click at [378, 270] on li "Devin Woodley Vice President, Managed Care & B2B Sales - VNS Health" at bounding box center [541, 267] width 531 height 18
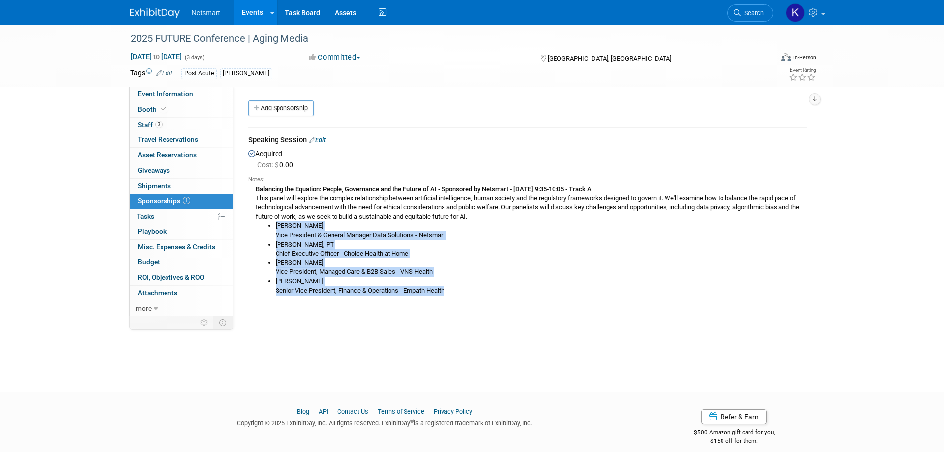
drag, startPoint x: 449, startPoint y: 288, endPoint x: 272, endPoint y: 225, distance: 188.3
click at [272, 225] on ul "Jeff Aaronson Vice President & General Manager Data Solutions - Netsmart David …" at bounding box center [531, 258] width 551 height 74
copy ul "Jeff Aaronson Vice President & General Manager Data Solutions - Netsmart David …"
